Goal: Transaction & Acquisition: Purchase product/service

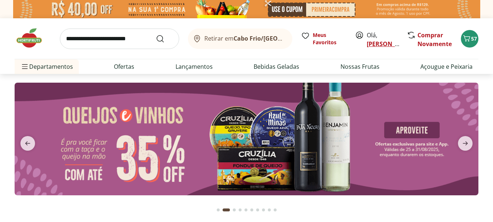
click at [383, 46] on link "[PERSON_NAME]" at bounding box center [390, 44] width 47 height 8
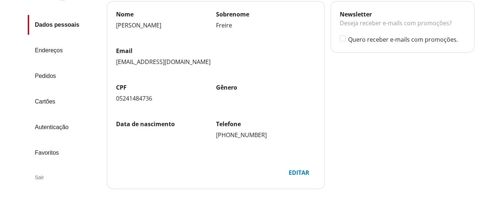
scroll to position [73, 0]
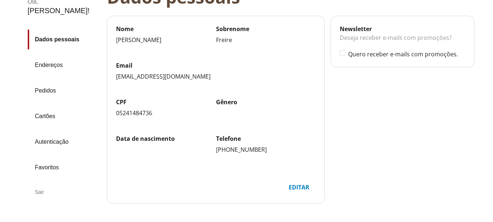
click at [54, 55] on link "Endereços" at bounding box center [64, 65] width 73 height 20
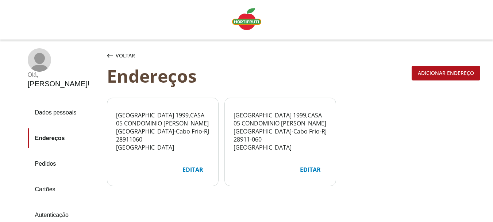
click at [250, 17] on img "Linha de sessão" at bounding box center [246, 19] width 29 height 22
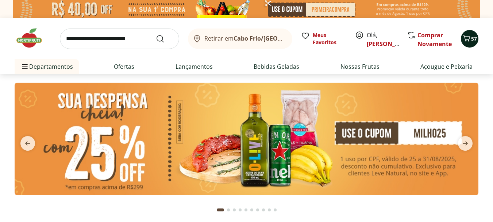
click at [472, 38] on span "57" at bounding box center [475, 38] width 6 height 7
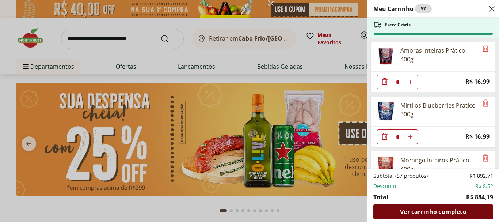
click at [434, 212] on span "Ver carrinho completo" at bounding box center [433, 212] width 66 height 6
